Goal: Use online tool/utility: Utilize a website feature to perform a specific function

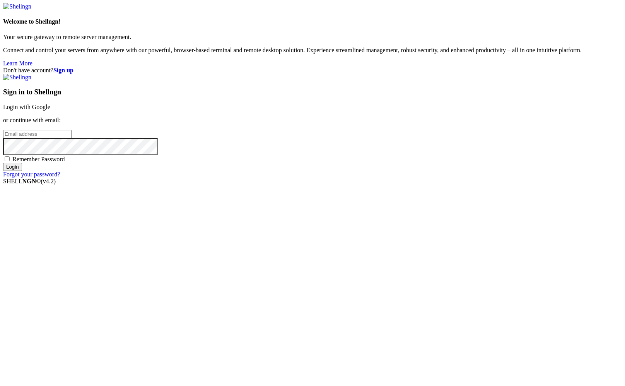
drag, startPoint x: 441, startPoint y: 187, endPoint x: 438, endPoint y: 130, distance: 56.5
click at [72, 138] on input "email" at bounding box center [37, 134] width 68 height 8
type input "[PERSON_NAME][EMAIL_ADDRESS][DOMAIN_NAME]"
click at [22, 171] on input "Login" at bounding box center [12, 167] width 19 height 8
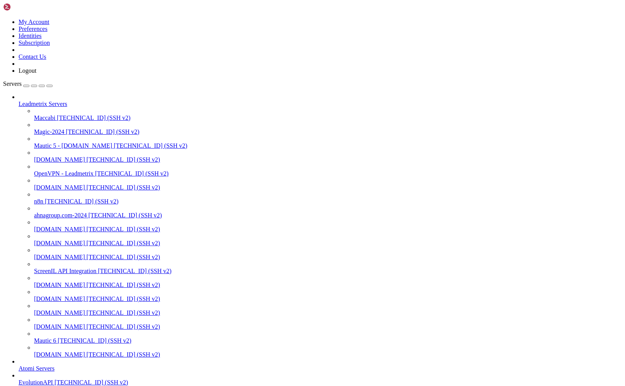
drag, startPoint x: 8, startPoint y: 849, endPoint x: 54, endPoint y: 848, distance: 46.4
drag, startPoint x: 72, startPoint y: 847, endPoint x: 7, endPoint y: 848, distance: 65.0
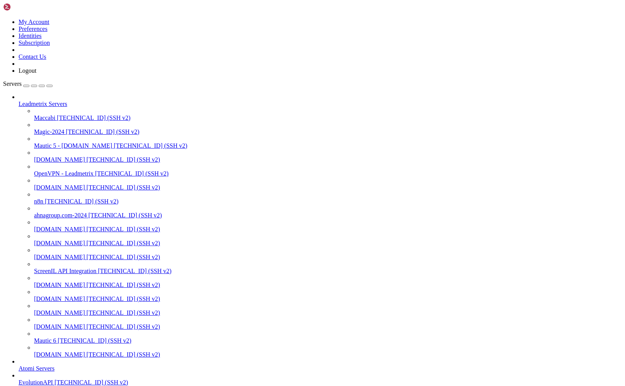
copy x-row "apt install certbot"
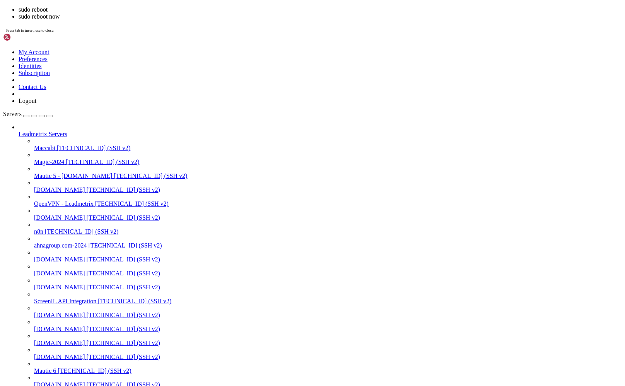
scroll to position [965, 0]
